Goal: Find specific page/section: Find specific page/section

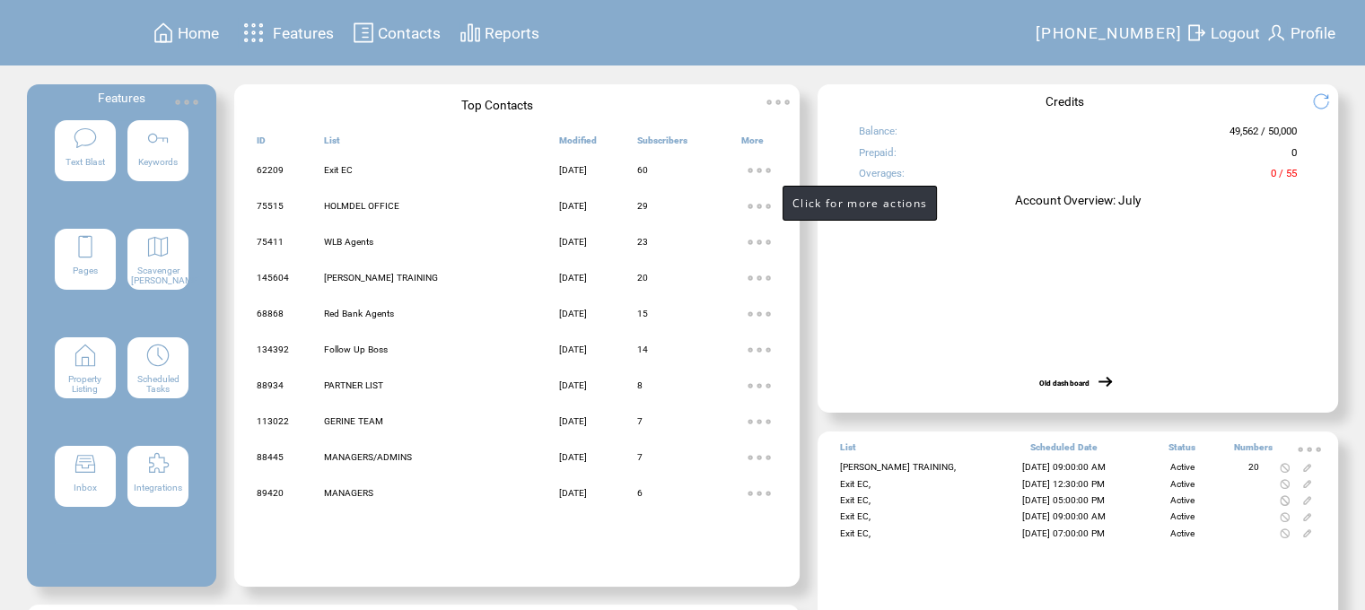
click at [764, 173] on img at bounding box center [759, 171] width 36 height 36
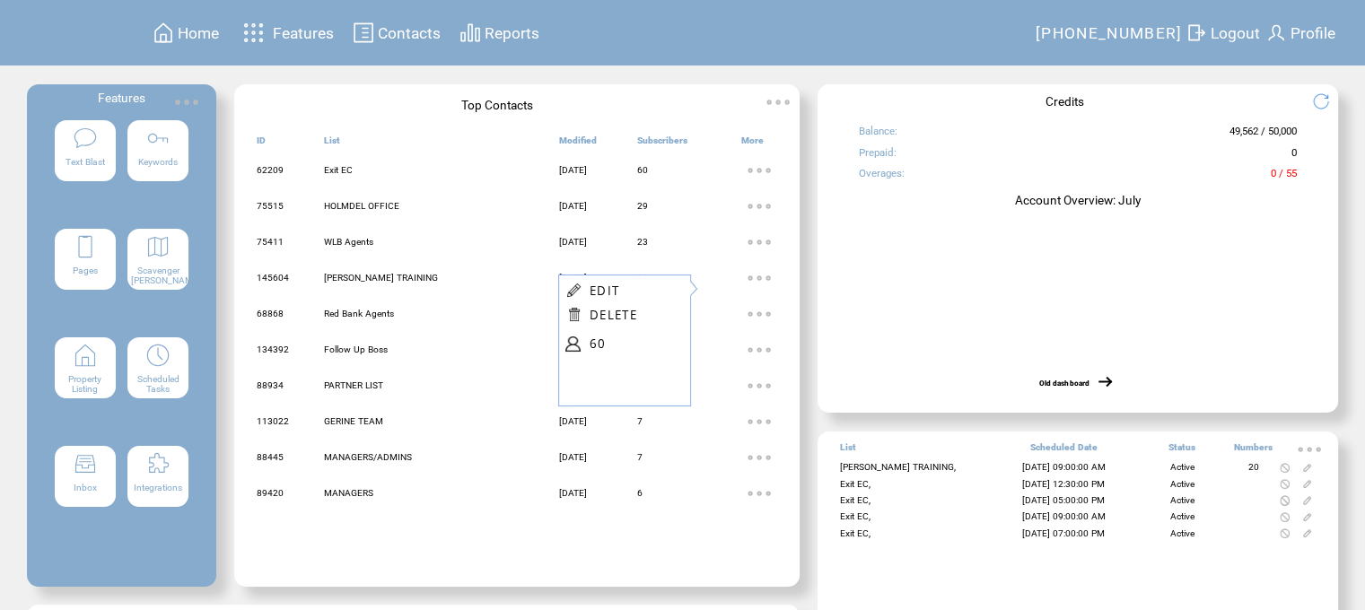
click at [406, 31] on span "Contacts" at bounding box center [409, 33] width 63 height 18
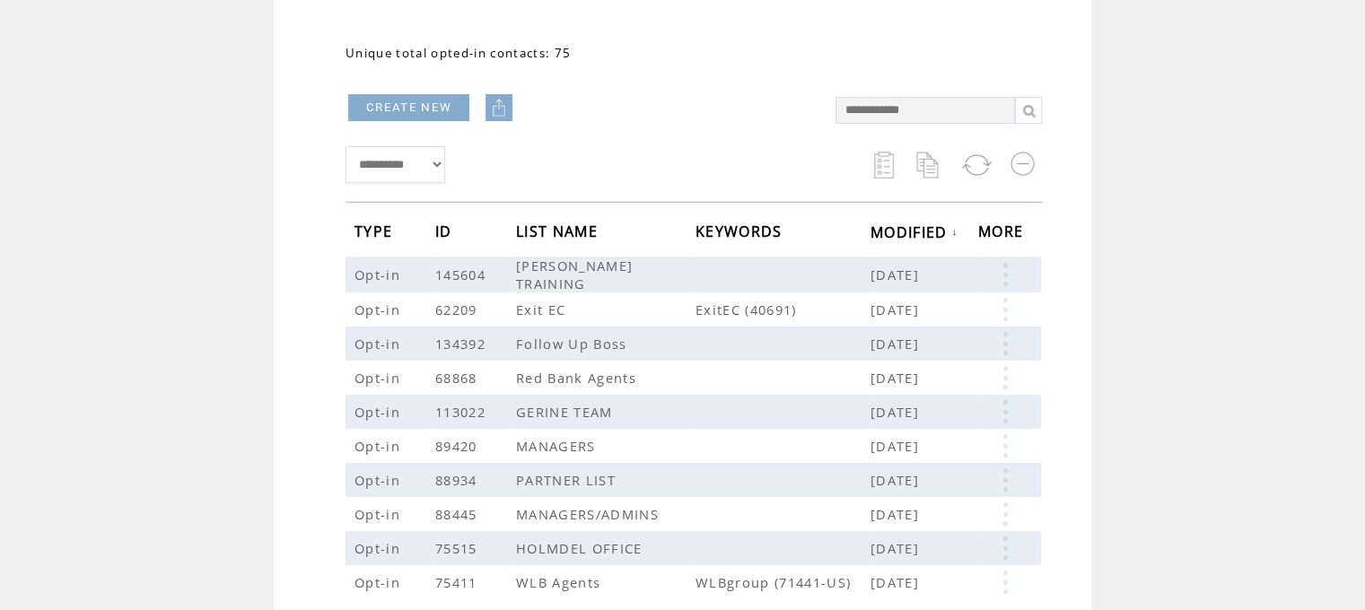
scroll to position [179, 0]
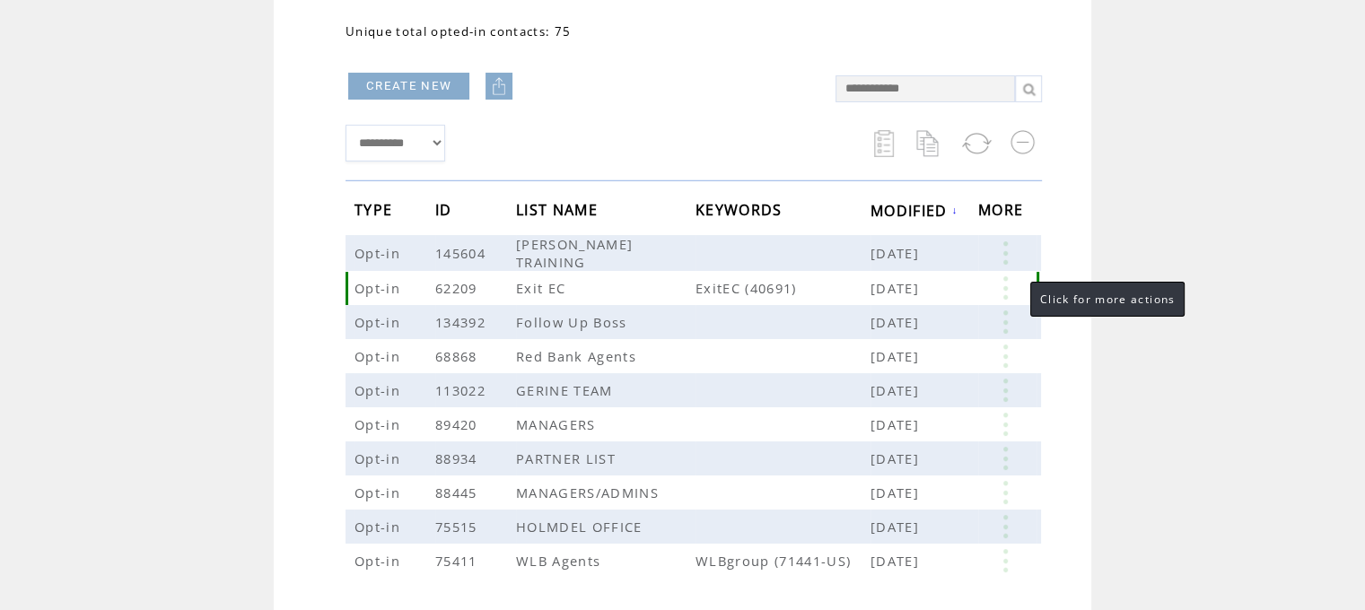
click at [1010, 286] on link at bounding box center [1005, 287] width 54 height 23
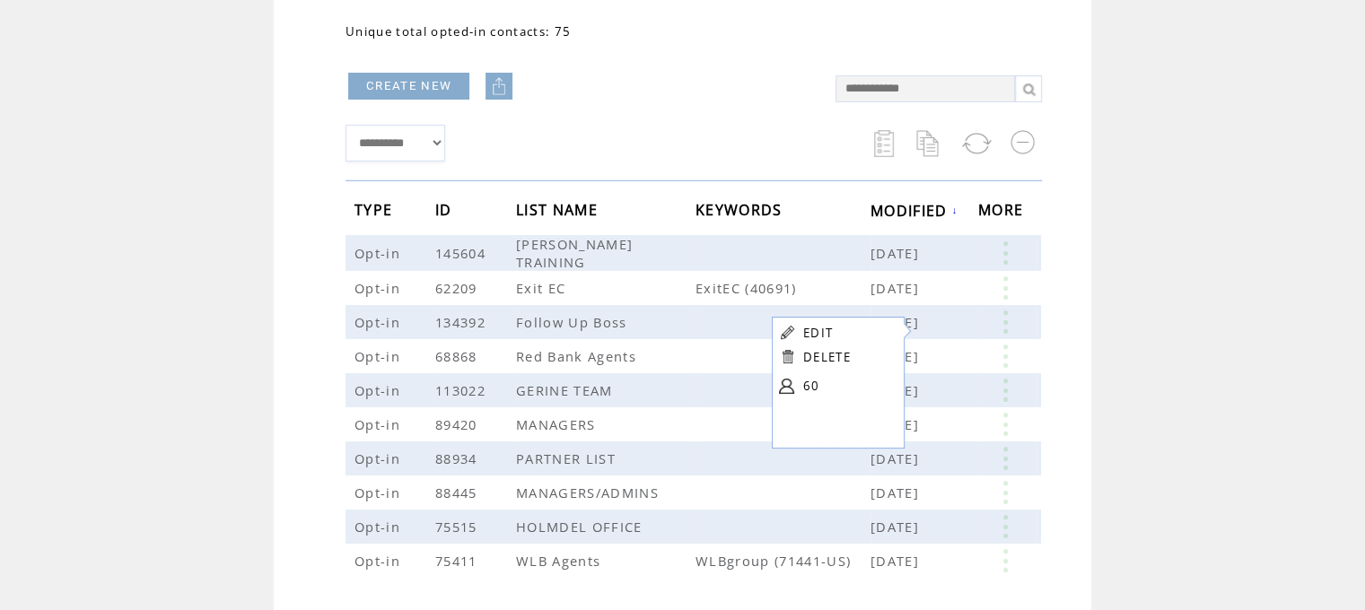
click at [781, 381] on link at bounding box center [786, 386] width 15 height 15
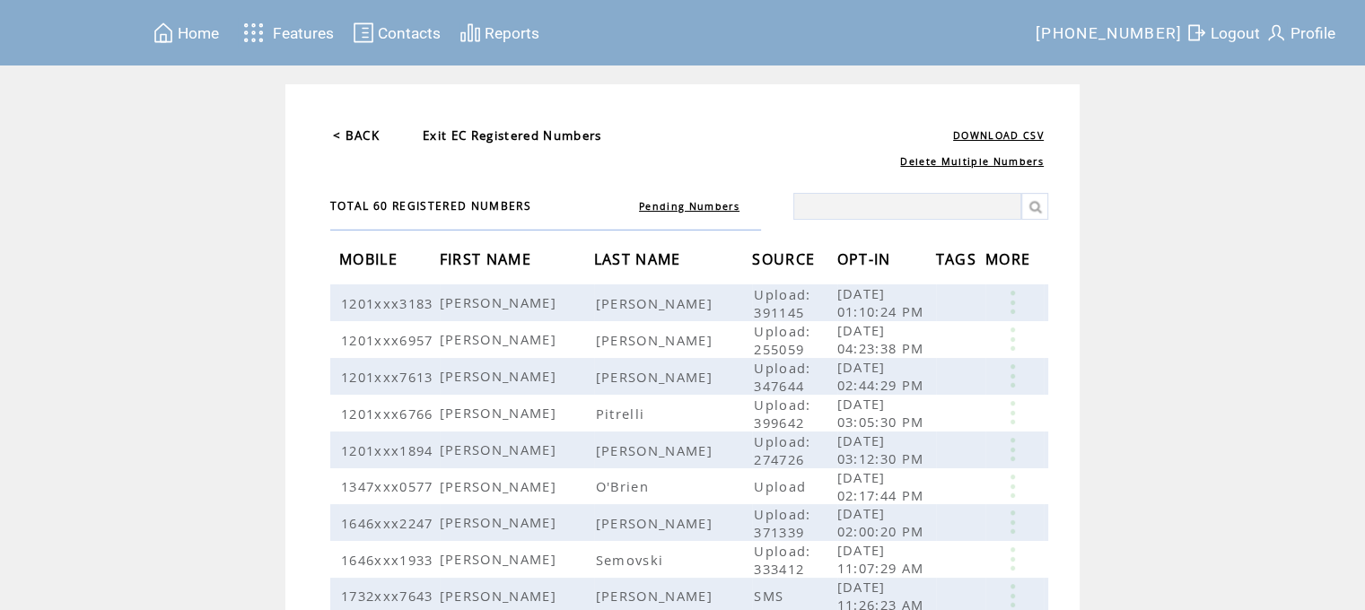
click at [890, 204] on input "text" at bounding box center [907, 206] width 228 height 27
type input "**********"
